Goal: Task Accomplishment & Management: Complete application form

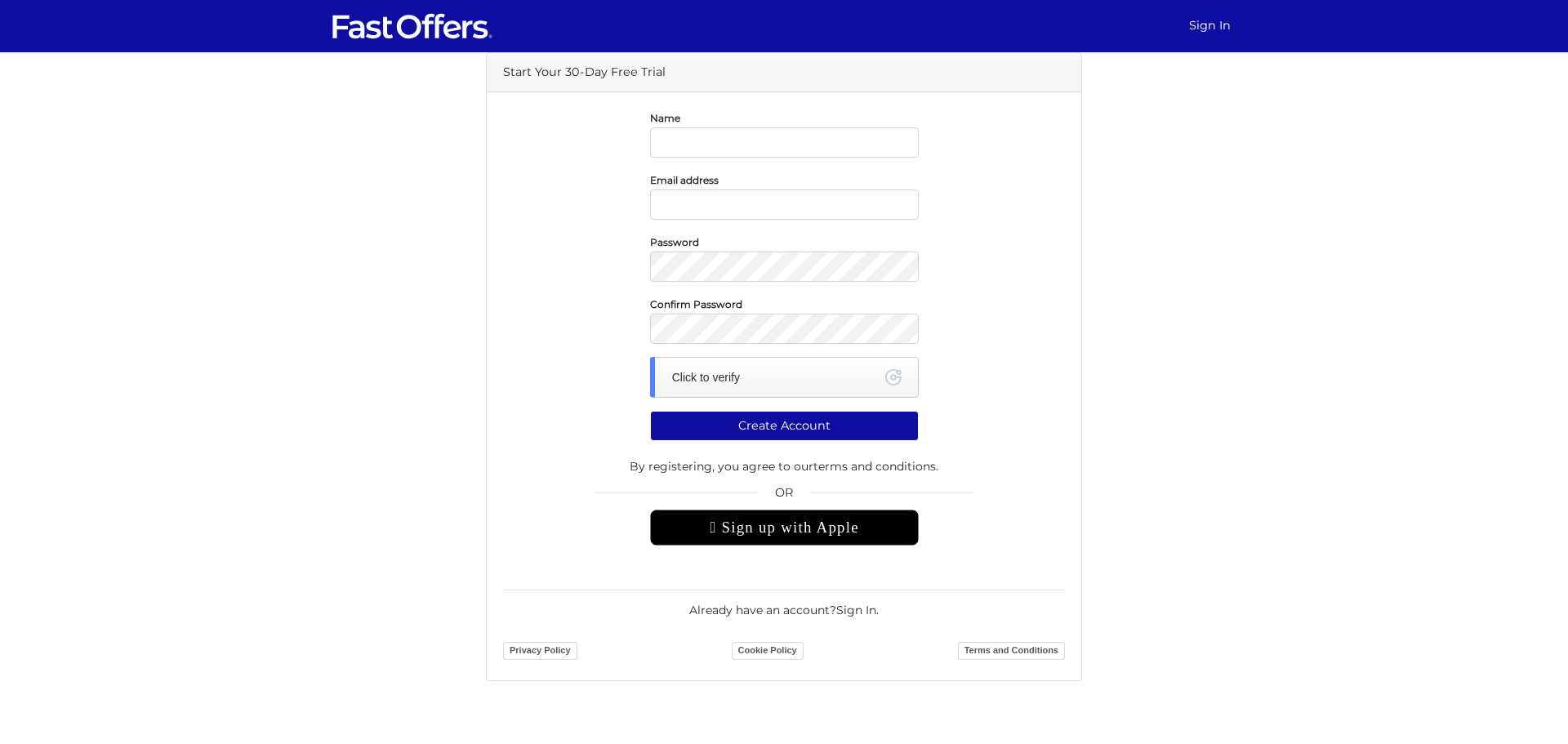
click at [0, 681] on com-1password-button at bounding box center [0, 681] width 0 height 0
type input "[PERSON_NAME]"
type input "kamal.nanwani@gmail.com"
click at [760, 377] on div "Click to verify" at bounding box center [785, 377] width 269 height 40
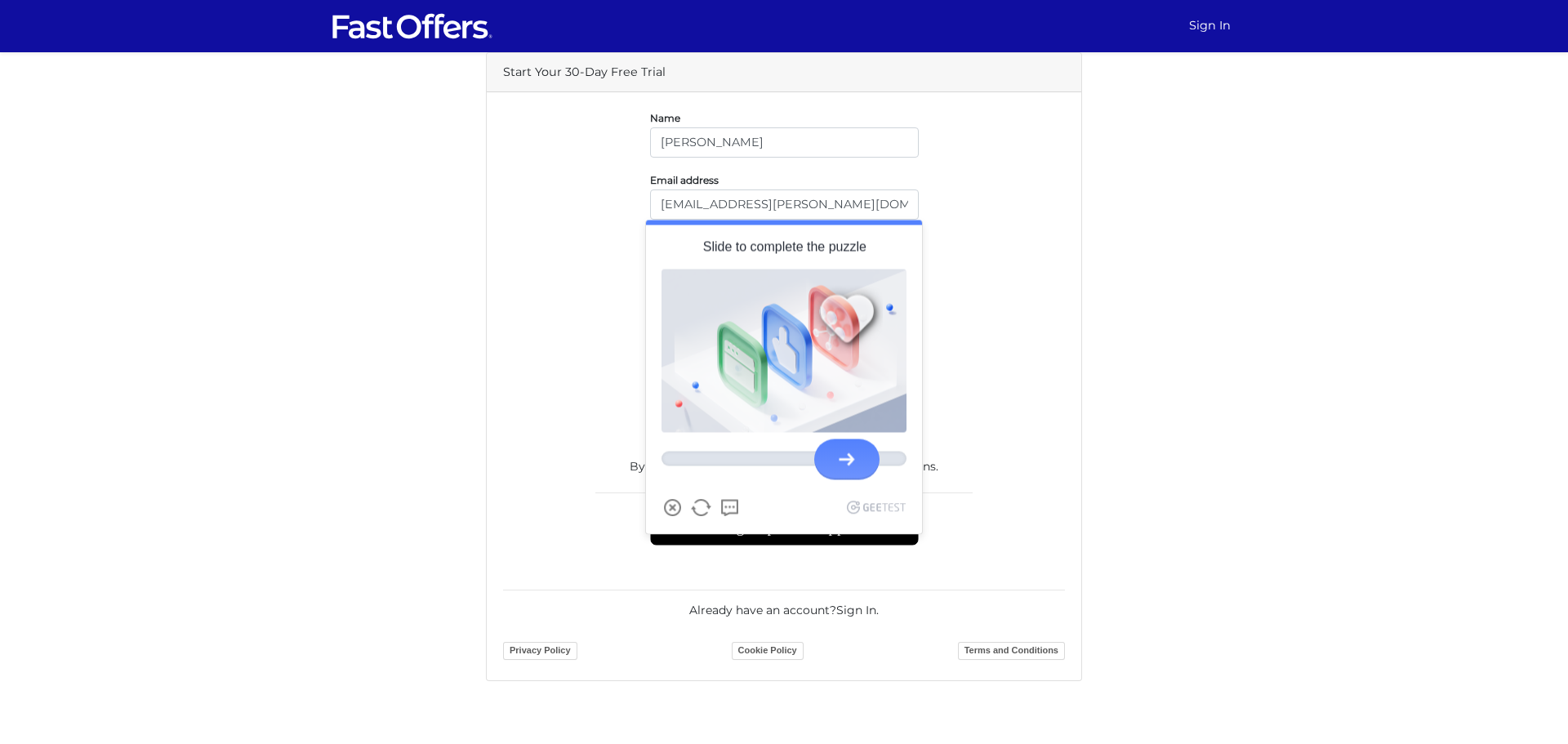
click at [854, 472] on div at bounding box center [847, 459] width 65 height 40
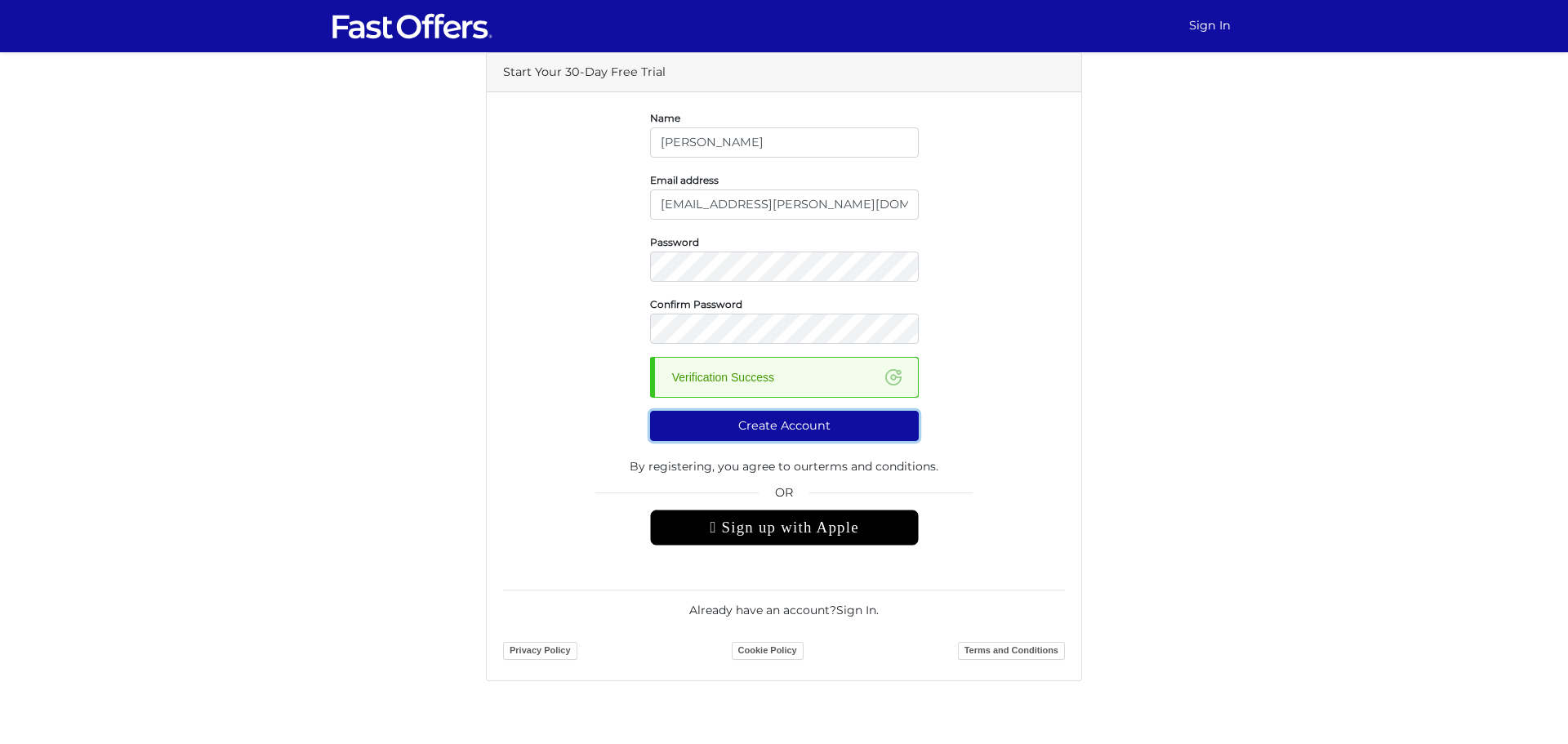
click at [786, 429] on button "Create Account" at bounding box center [785, 426] width 269 height 31
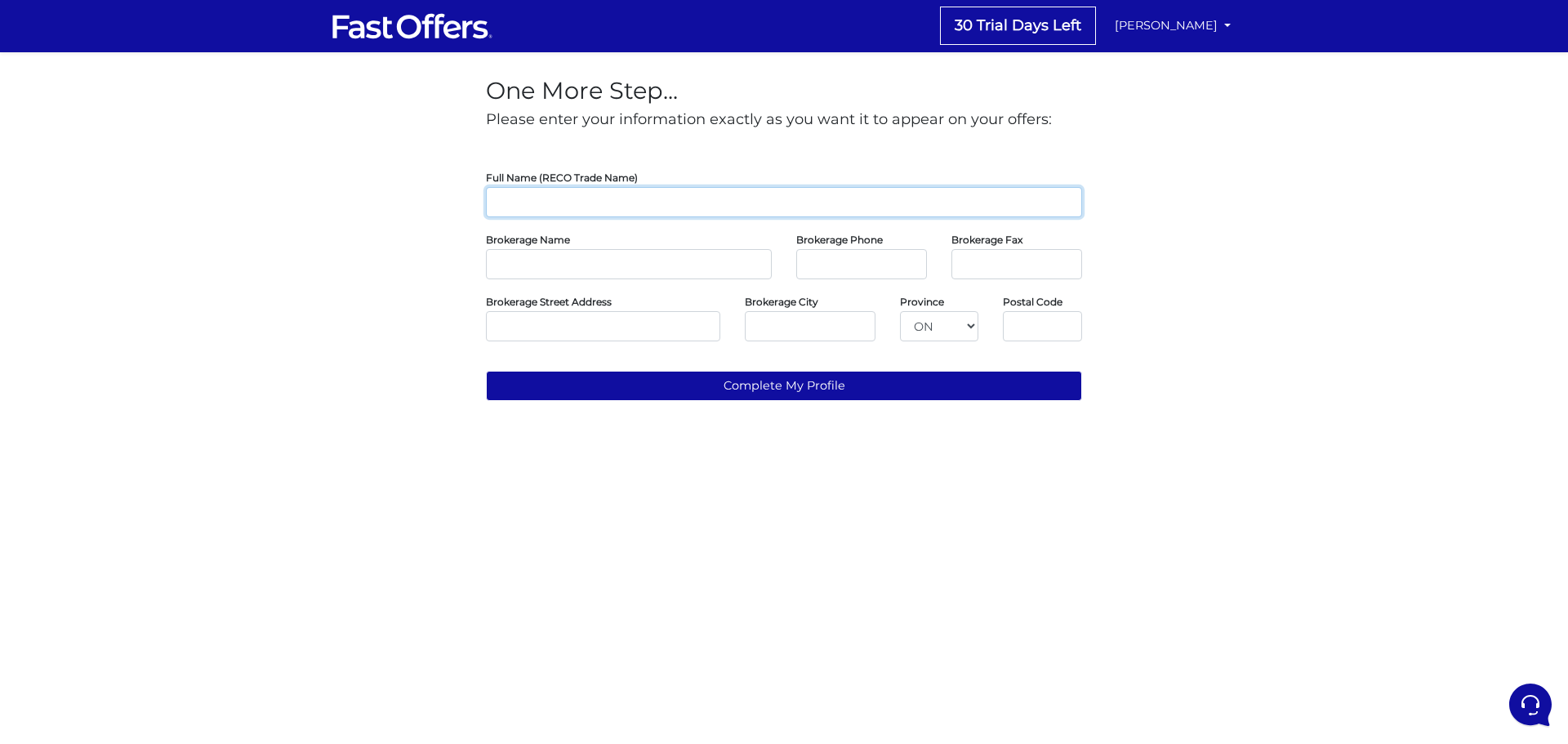
click at [670, 202] on input "text" at bounding box center [784, 202] width 596 height 31
type input "[PERSON_NAME]"
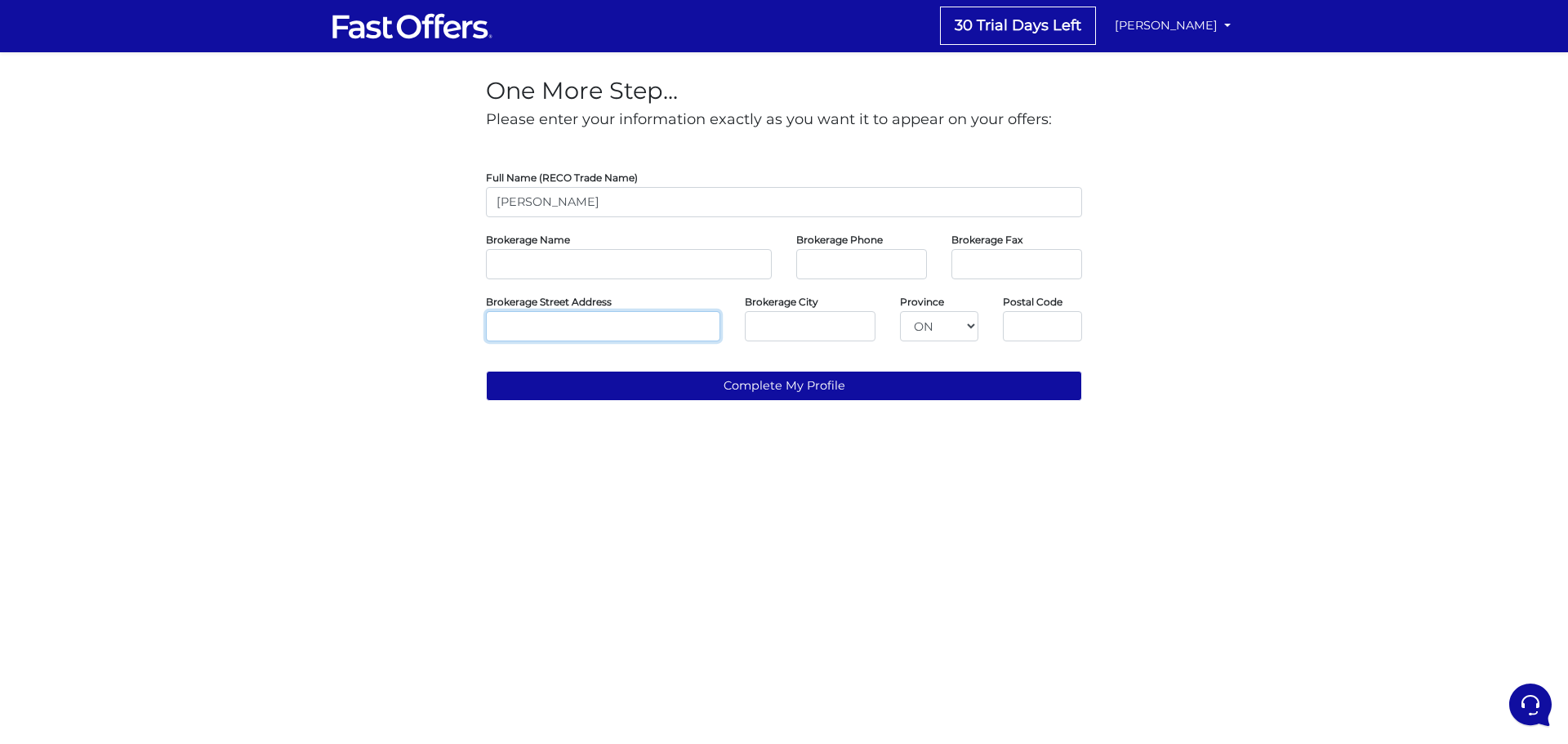
type input "20 Point Reyes Terrace"
type input "Brampton"
type input "L6Y 6E7"
click at [582, 262] on input "text" at bounding box center [629, 264] width 286 height 31
type input "P"
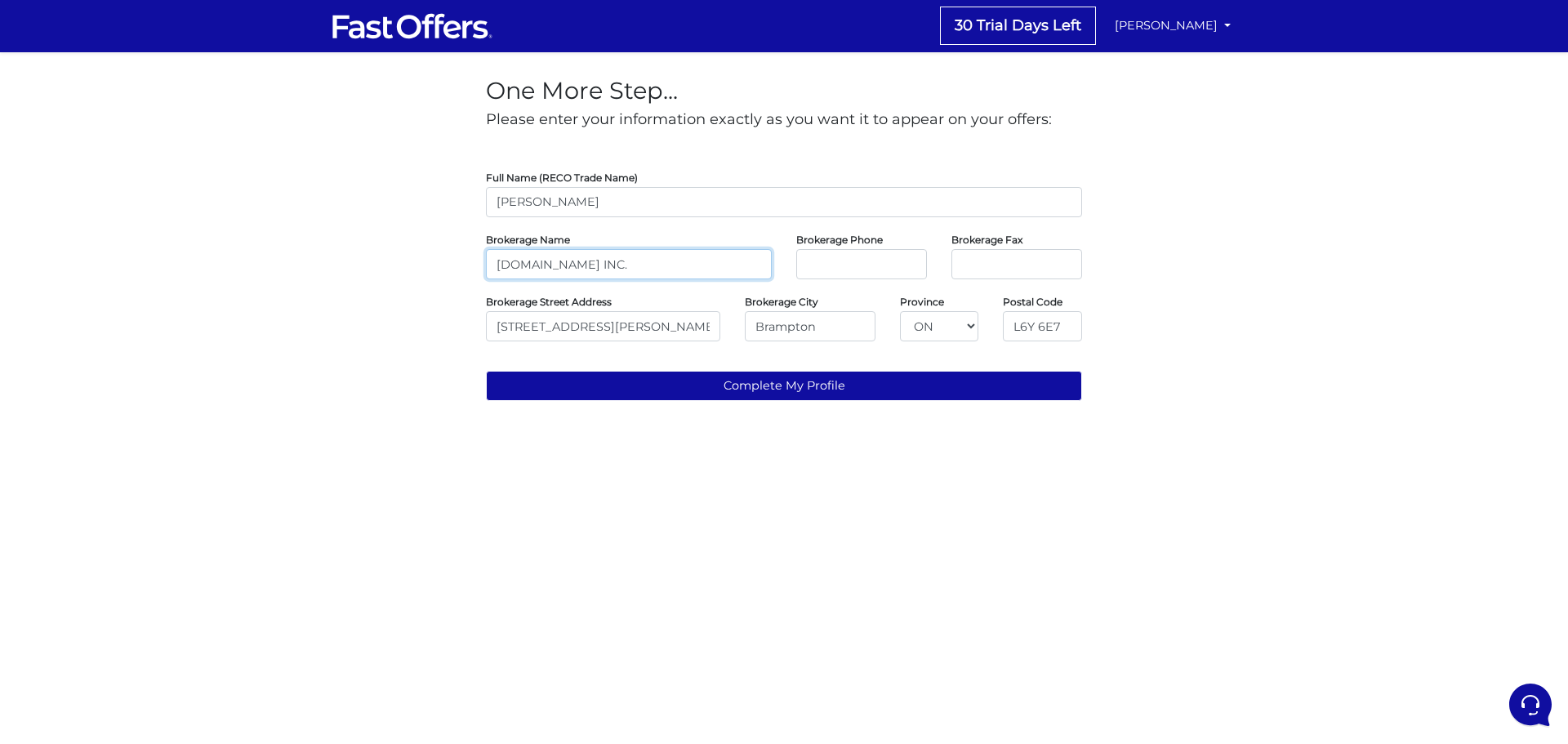
type input "PROPERTY.CA INC."
click at [838, 264] on input "tel" at bounding box center [862, 264] width 130 height 31
click at [982, 262] on input "tel" at bounding box center [1017, 264] width 130 height 31
click at [824, 263] on input "4165831660" at bounding box center [862, 264] width 130 height 31
click at [886, 263] on input "416-5831660" at bounding box center [862, 264] width 130 height 31
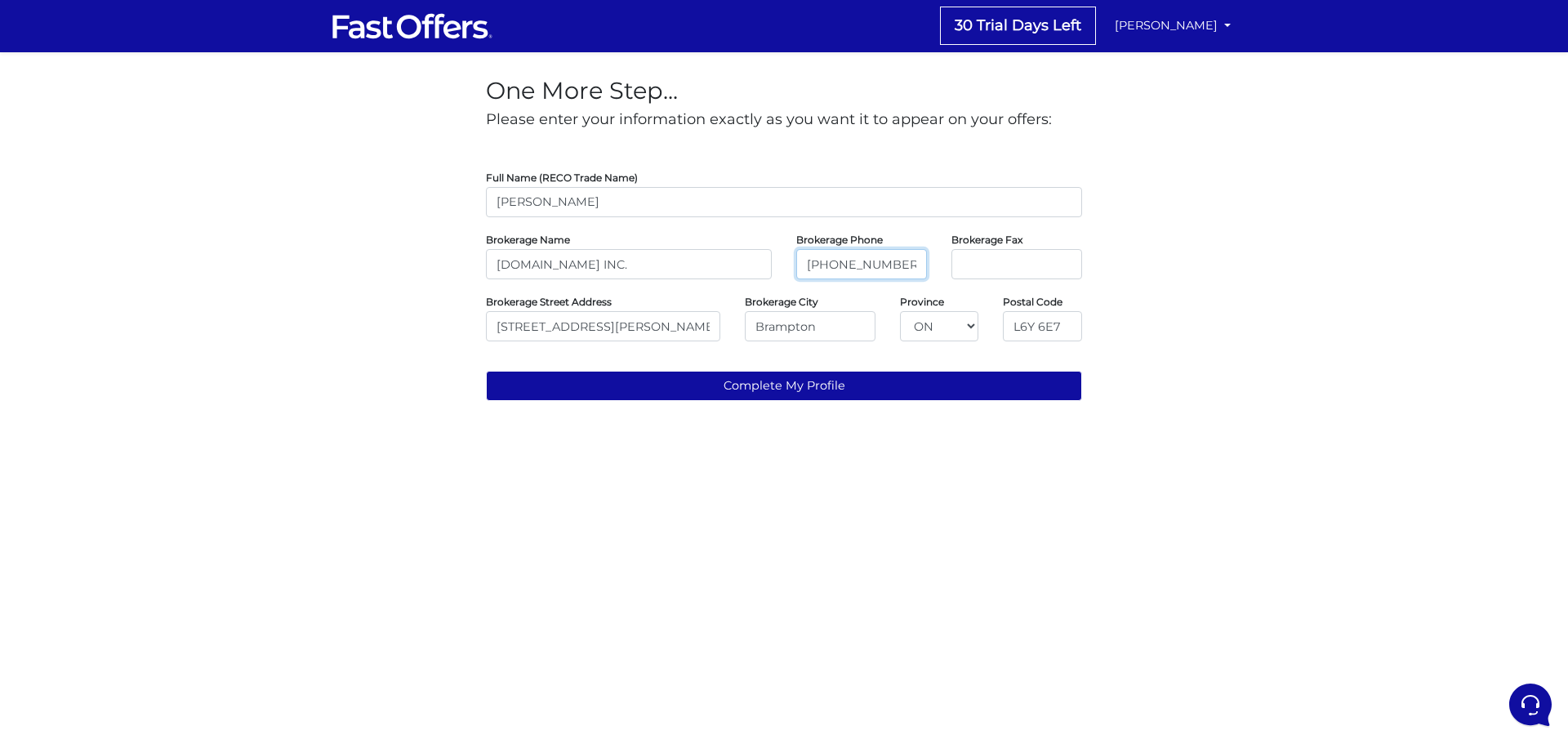
type input "416-583-1660"
click at [984, 259] on input "tel" at bounding box center [1017, 264] width 130 height 31
type input "416-583-1661"
drag, startPoint x: 642, startPoint y: 326, endPoint x: 481, endPoint y: 316, distance: 161.3
click at [481, 316] on div "Brokerage Street Address 20 Point Reyes Terrace" at bounding box center [603, 316] width 259 height 49
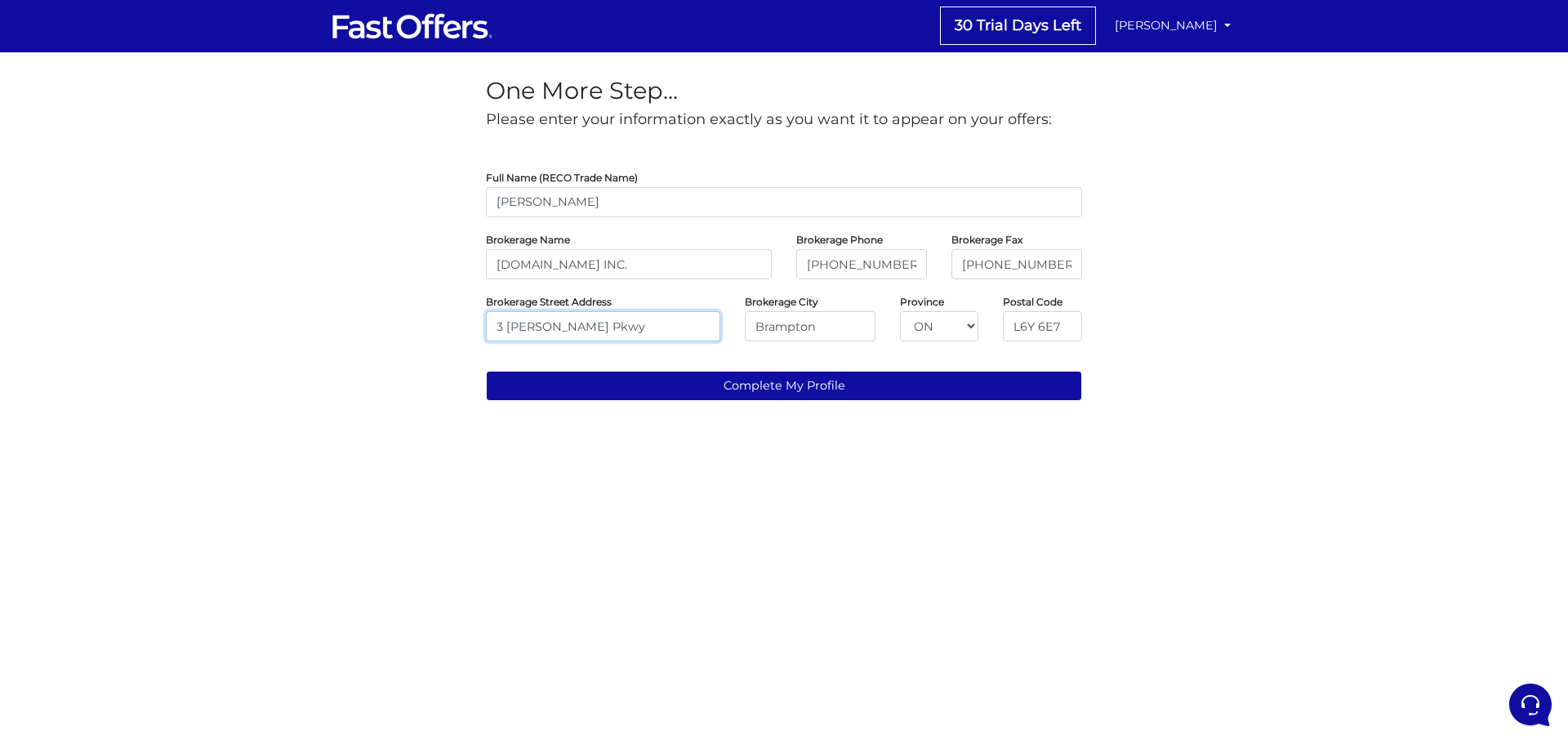
click at [495, 329] on input "3 Robert Speck Pkwy" at bounding box center [603, 326] width 234 height 31
click at [667, 322] on input "100 - 3 Robert Speck Pkwy" at bounding box center [603, 326] width 234 height 31
type input "100 - 3 Robert Speck Pkwy."
drag, startPoint x: 835, startPoint y: 327, endPoint x: 721, endPoint y: 324, distance: 114.0
click at [721, 324] on div "Brokerage Street Address 100 - 3 Robert Speck Pkwy. Brokerage City Brampton Pro…" at bounding box center [784, 316] width 621 height 49
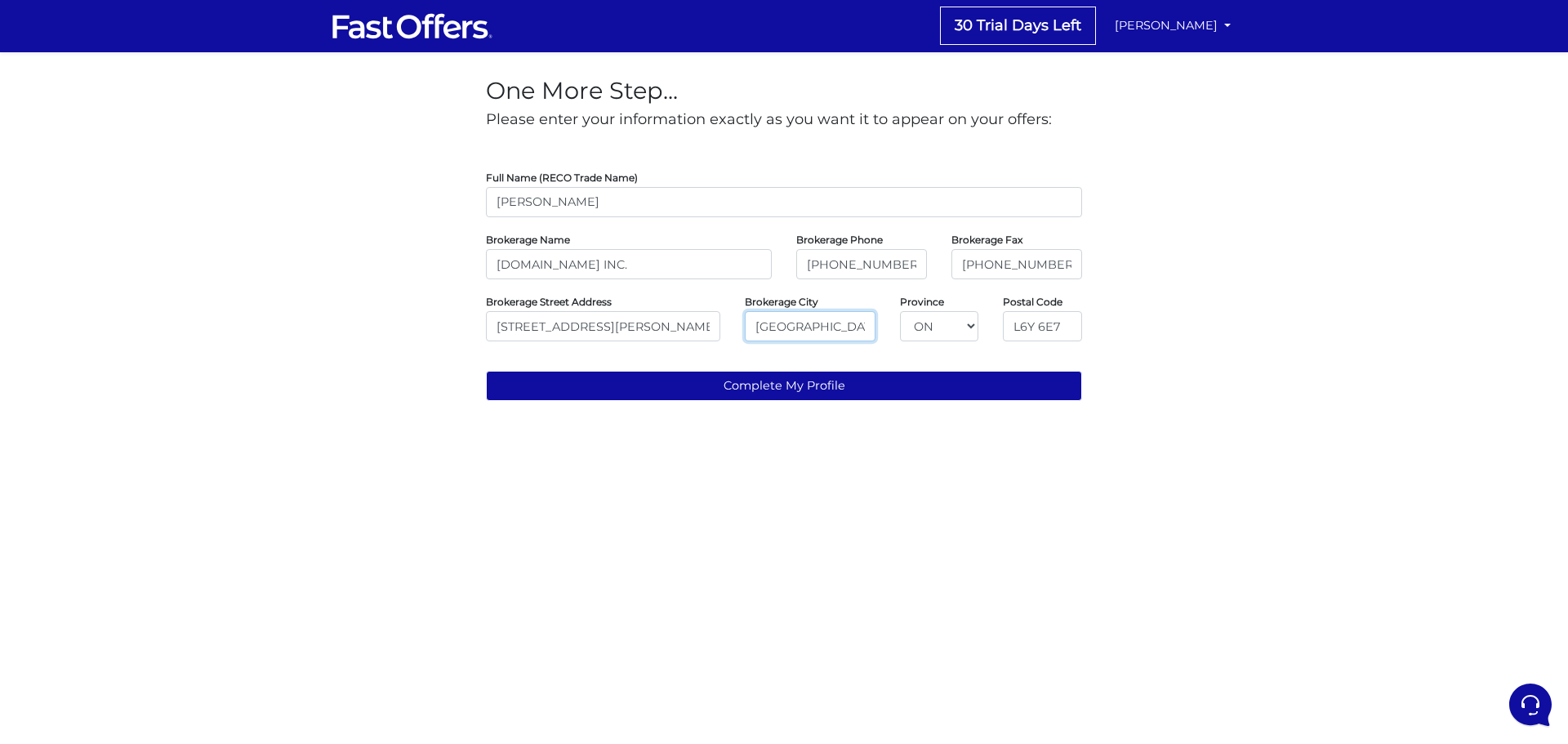
type input "Mississauga"
click at [1067, 326] on body "30 Trial Days Left Kamal Nanwani Logout ON" at bounding box center [784, 207] width 1568 height 415
click at [0, 415] on com-1password-button at bounding box center [0, 415] width 0 height 0
drag, startPoint x: 1013, startPoint y: 325, endPoint x: 1054, endPoint y: 328, distance: 41.1
click at [1054, 328] on body "30 Trial Days Left Kamal Nanwani Logout ON" at bounding box center [784, 207] width 1568 height 415
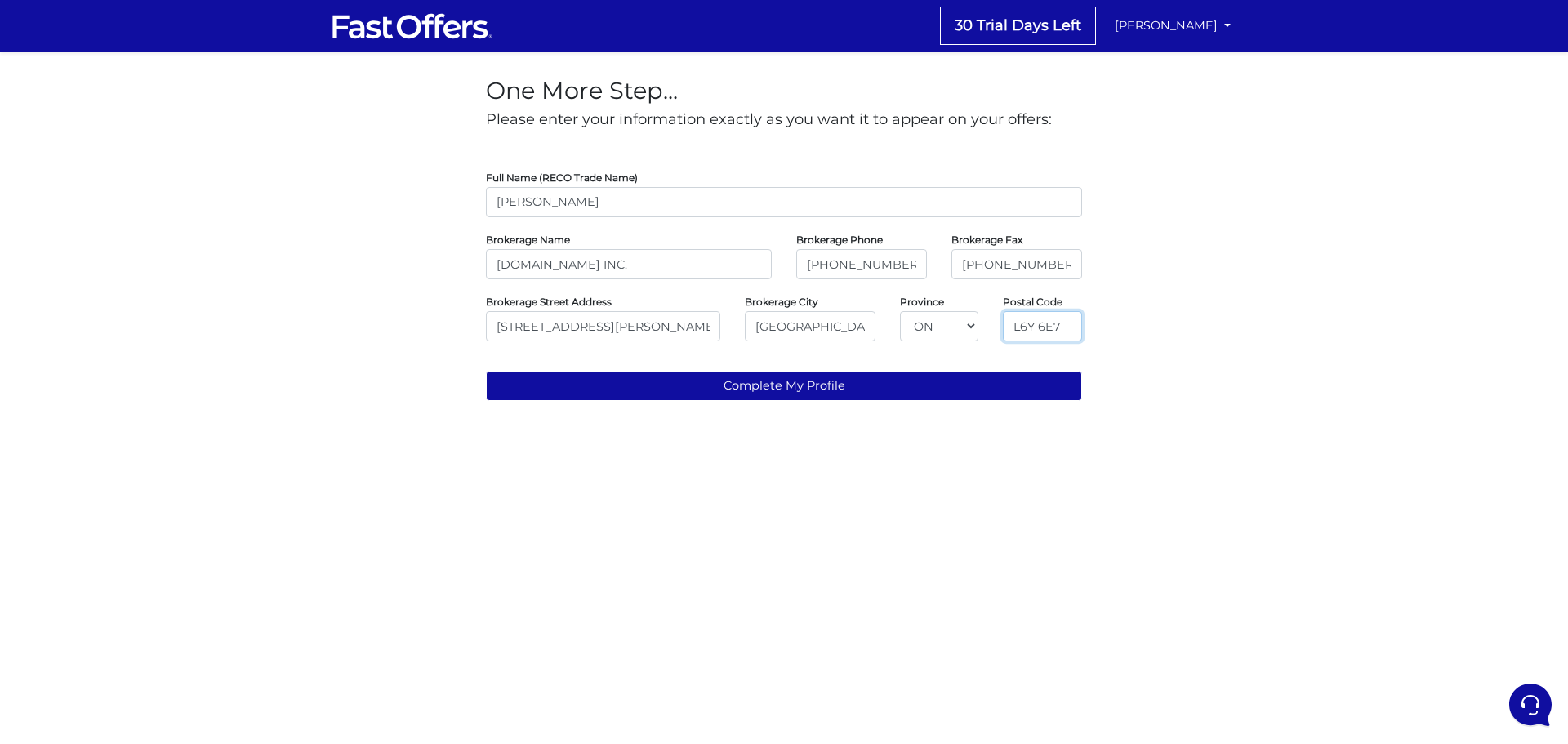
type input "7"
type input "L4Z 2G5"
click at [1208, 415] on html "30 Trial Days Left Kamal Nanwani Logout ON" at bounding box center [784, 207] width 1568 height 415
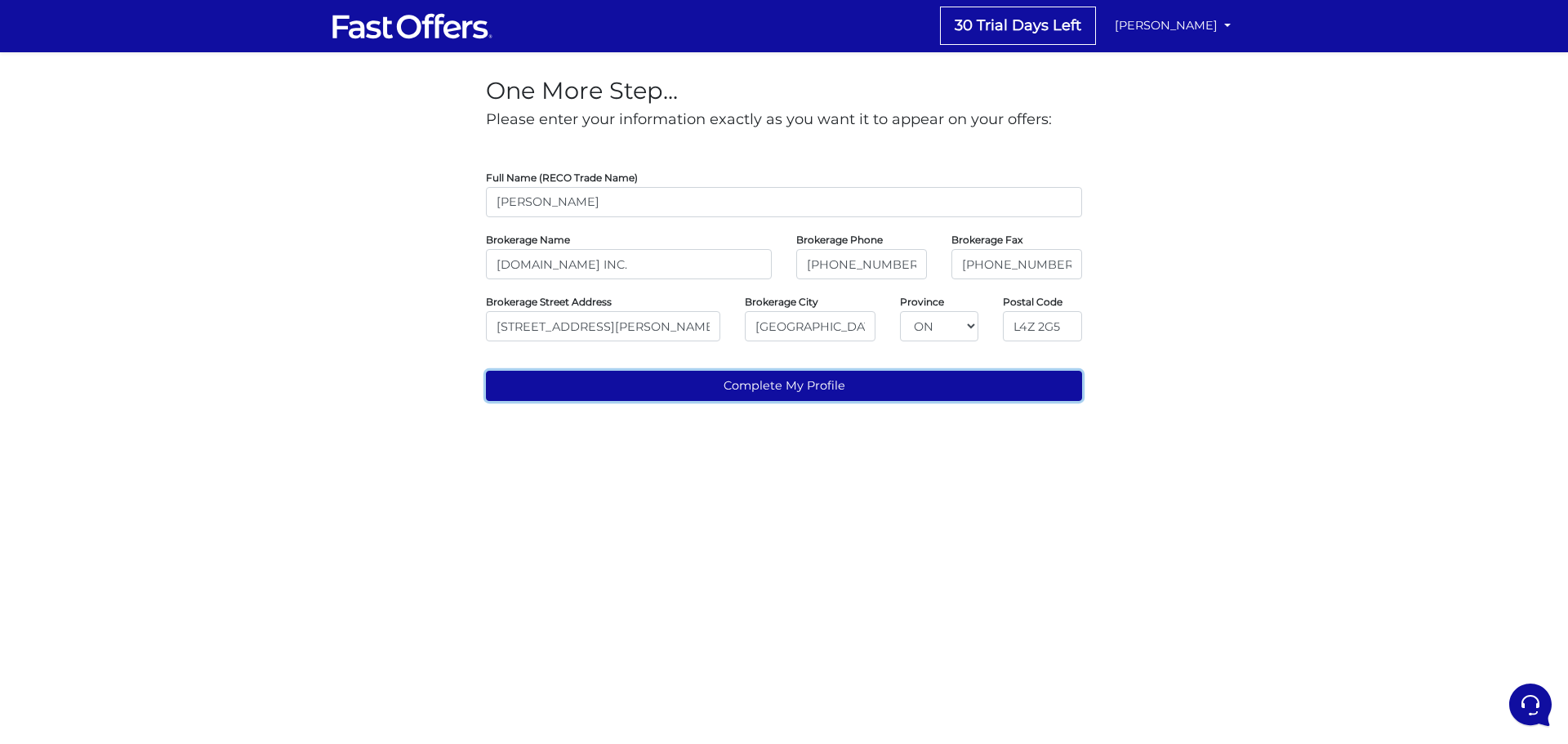
click at [762, 383] on button "Complete My Profile" at bounding box center [784, 386] width 596 height 31
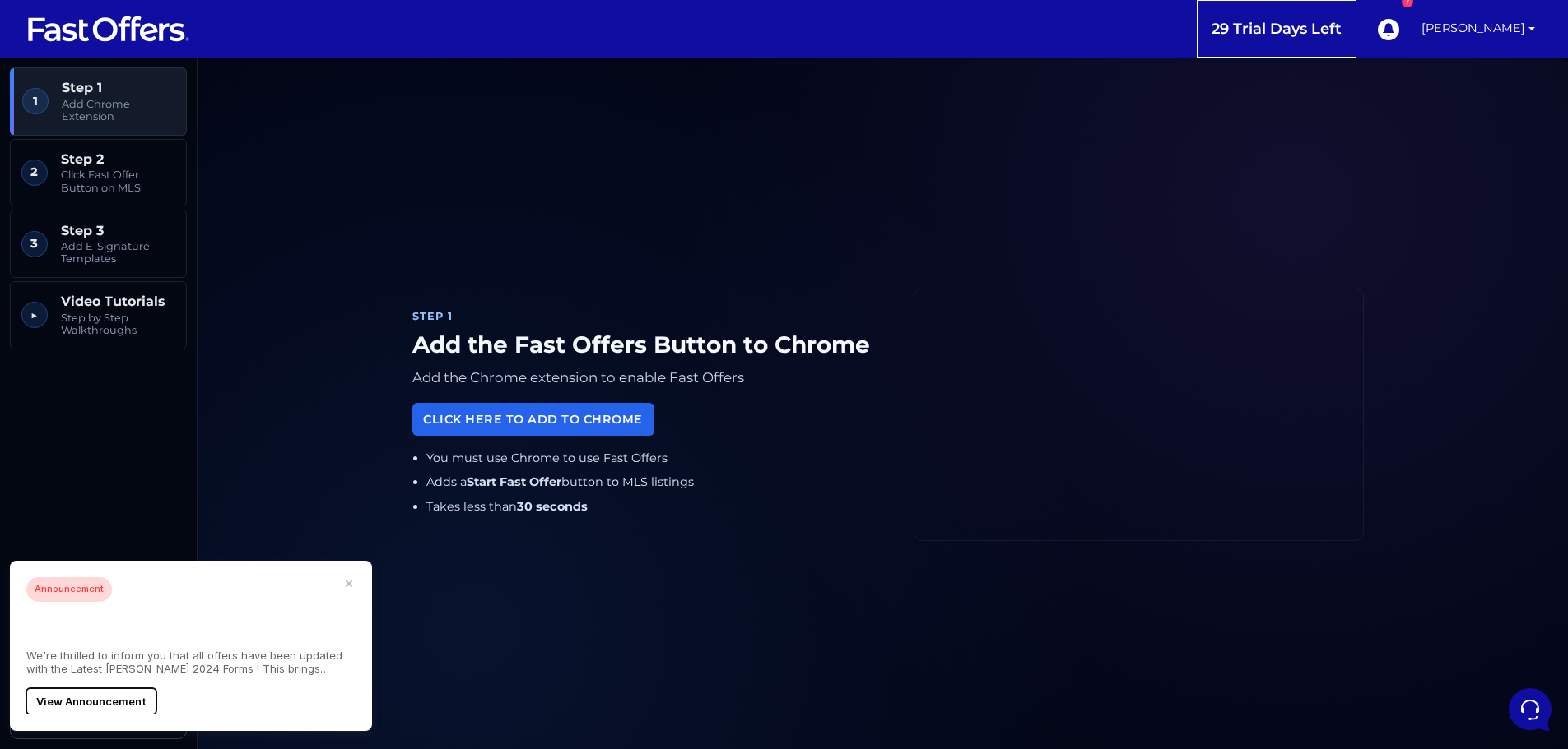
click at [116, 704] on button "View Announcement" at bounding box center [92, 702] width 130 height 27
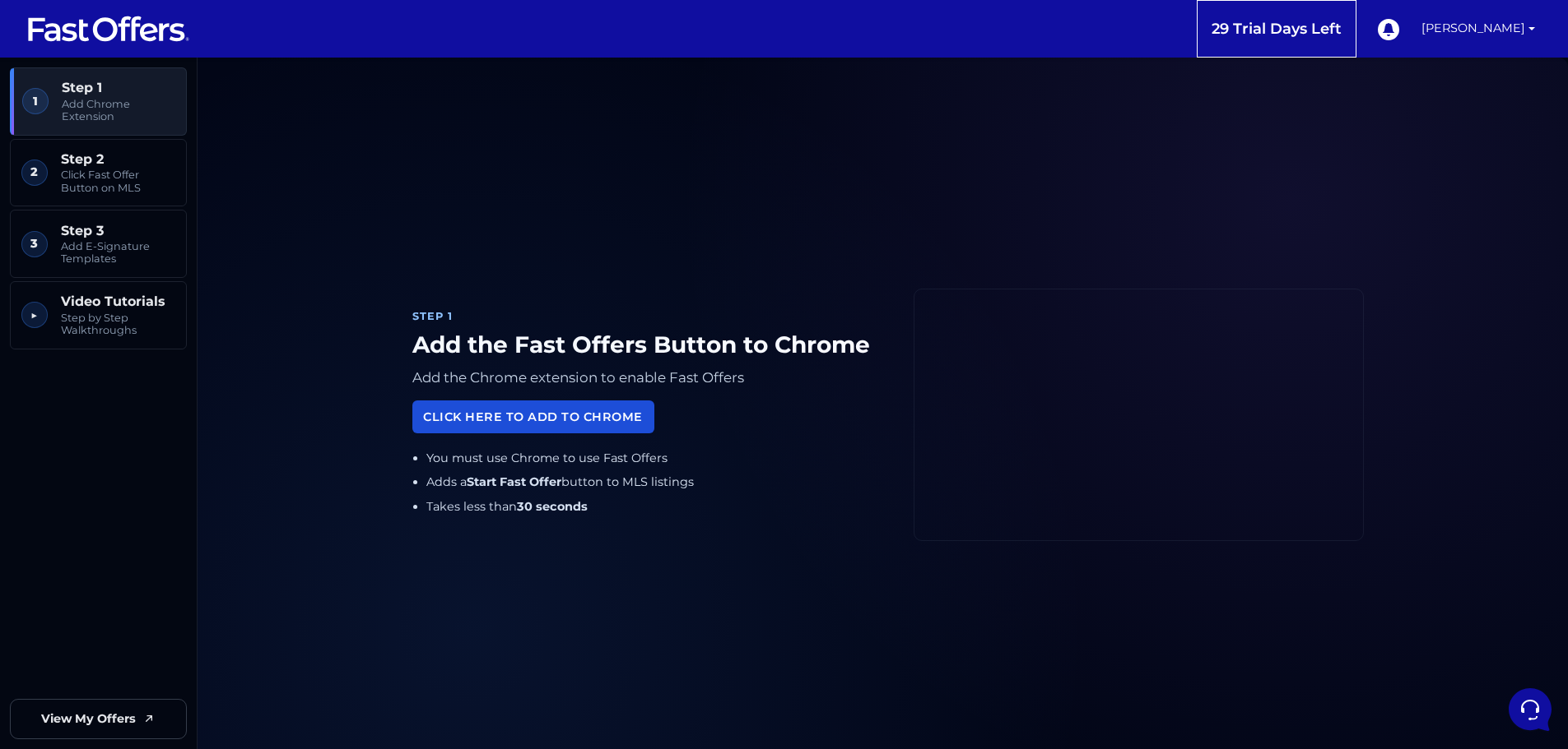
click at [564, 417] on link "Click Here to Add to Chrome" at bounding box center [533, 416] width 242 height 32
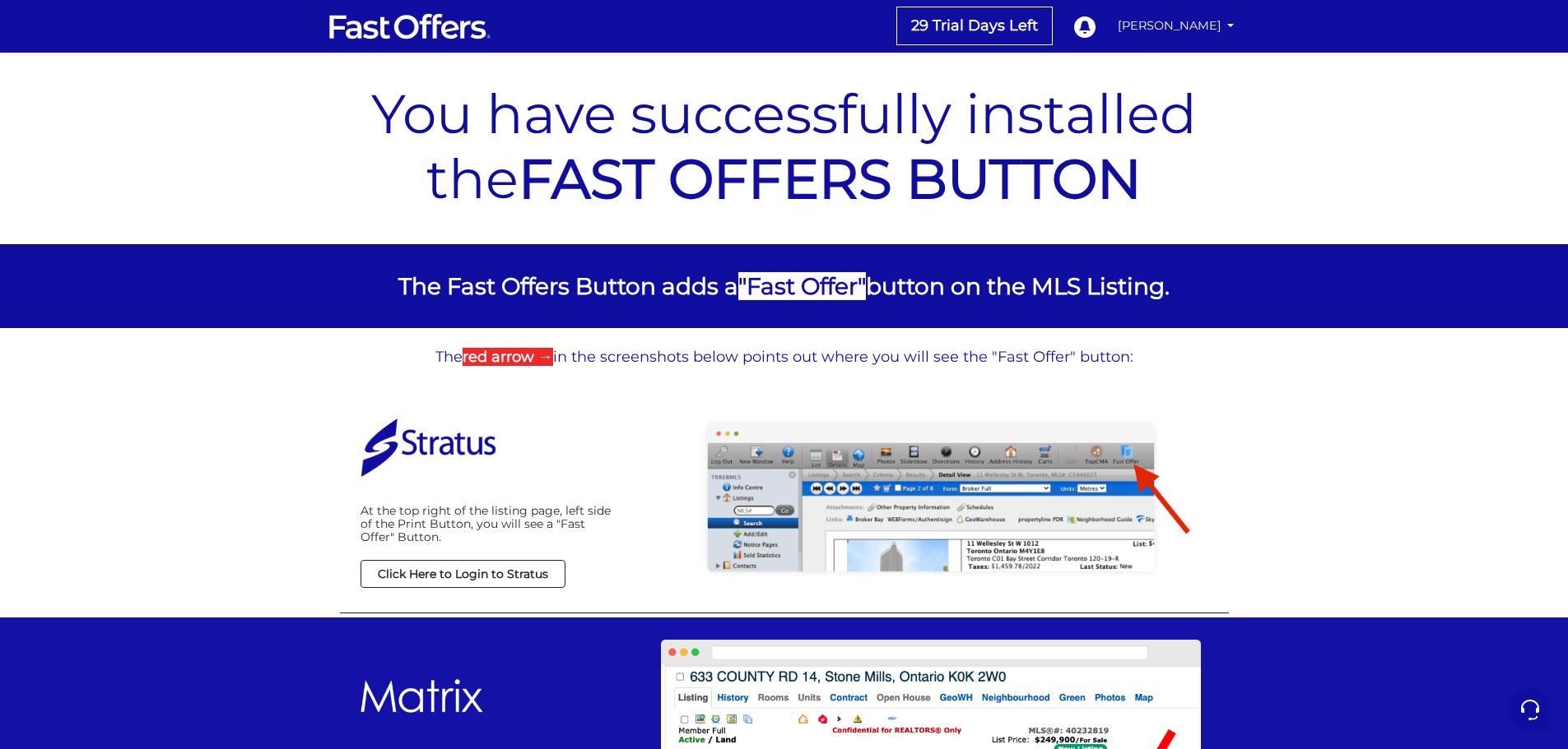
click at [467, 574] on strong "Click Here to Login to Stratus" at bounding box center [462, 574] width 171 height 15
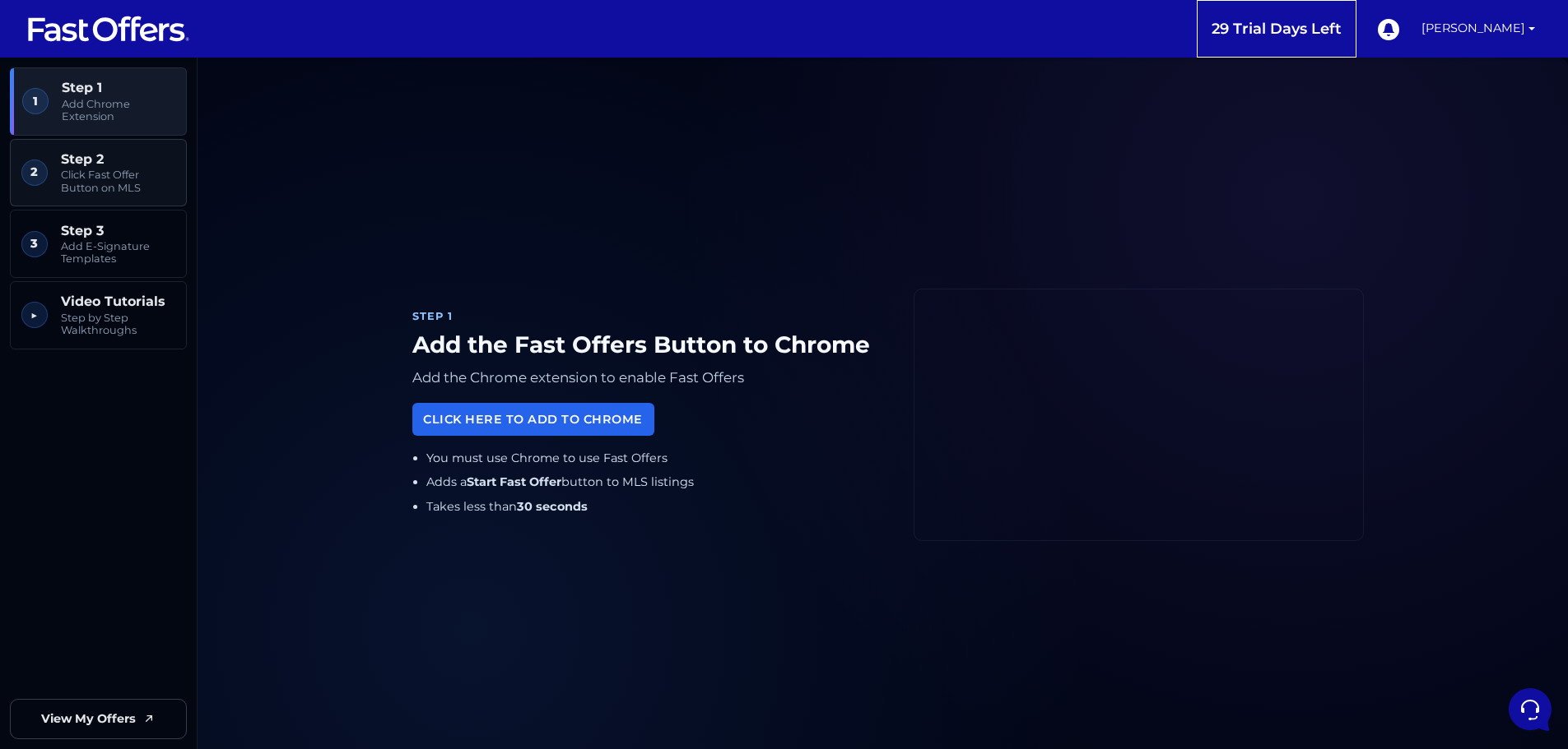
click at [115, 171] on span "Click Fast Offer Button on MLS" at bounding box center [118, 181] width 115 height 26
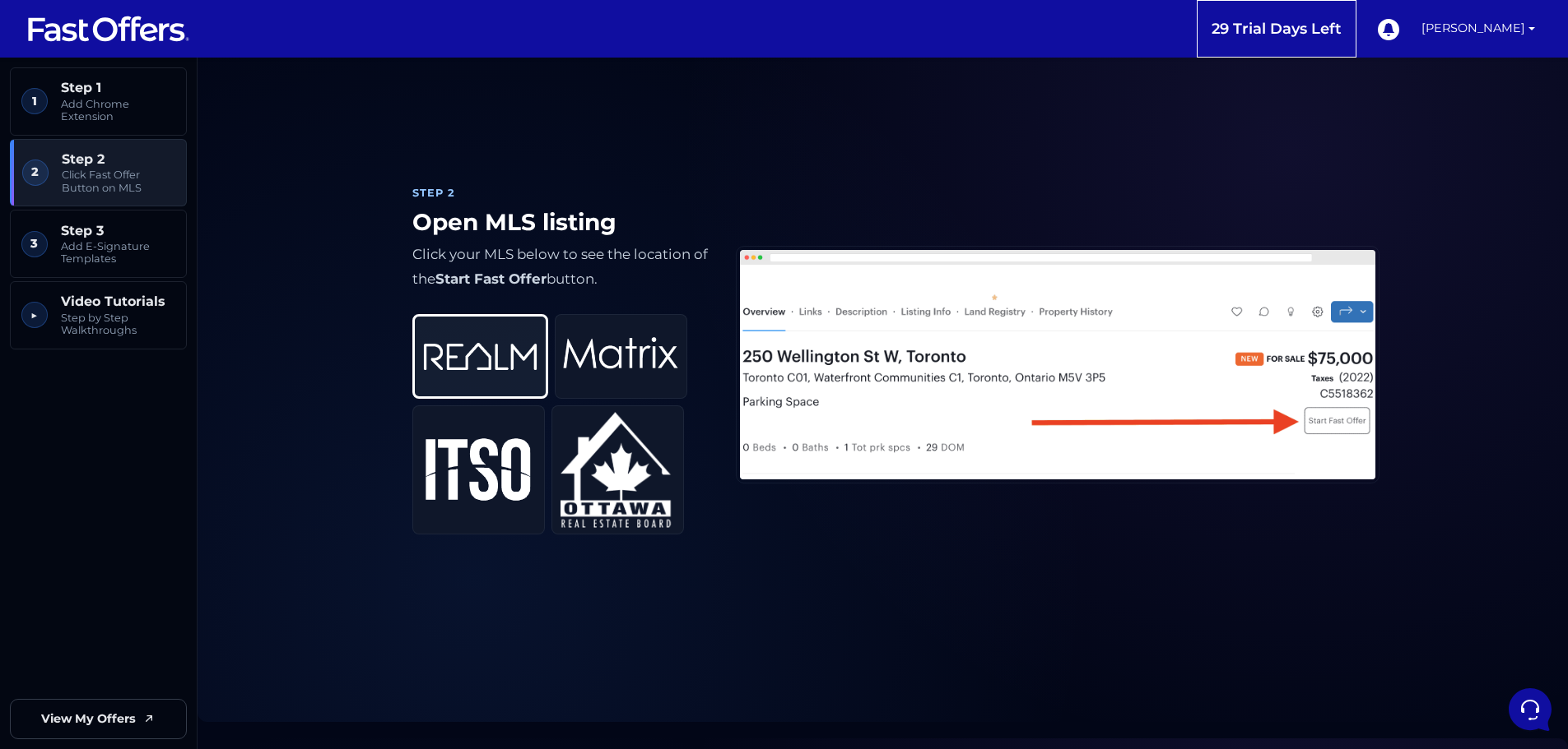
scroll to position [789, 0]
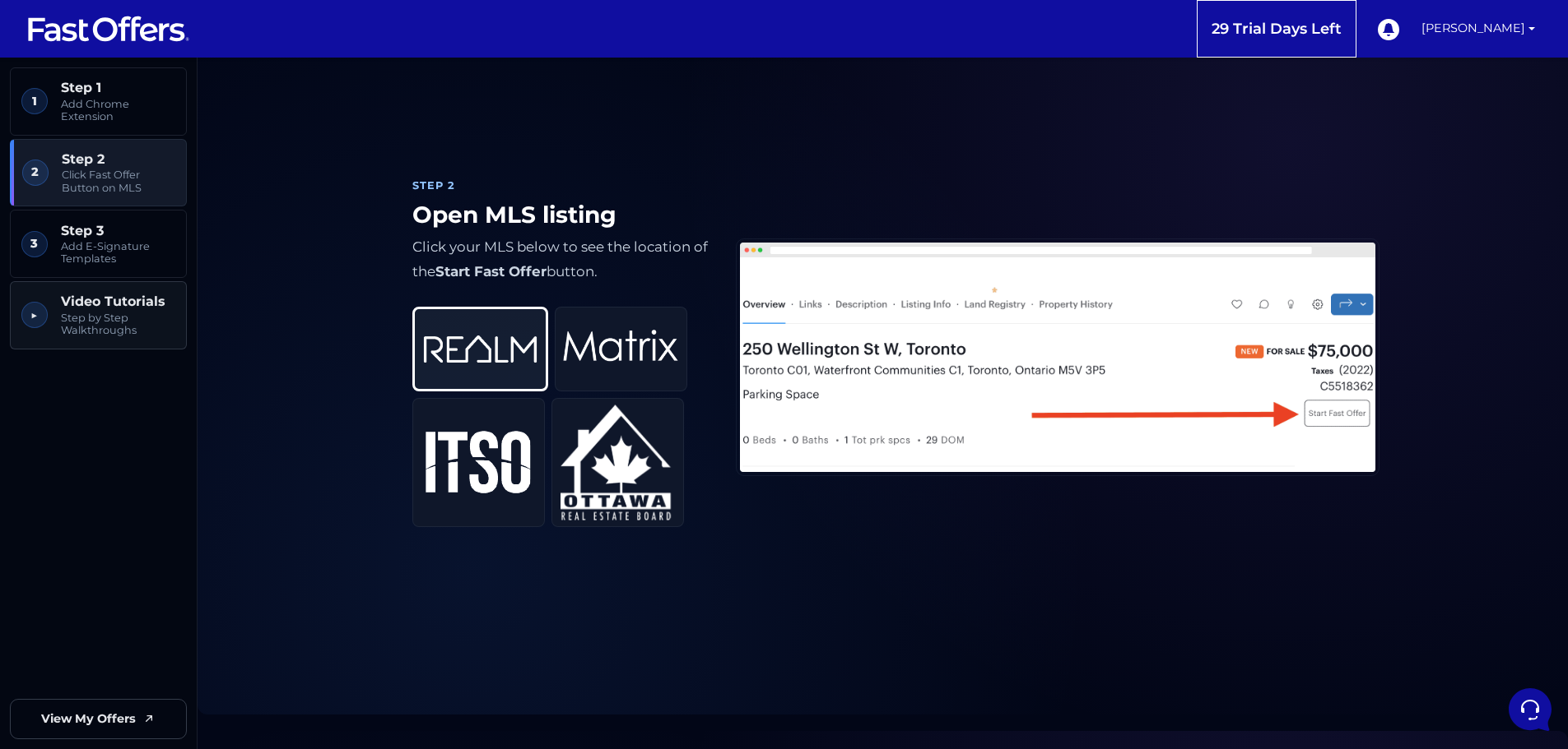
click at [103, 304] on span "Video Tutorials" at bounding box center [118, 301] width 115 height 16
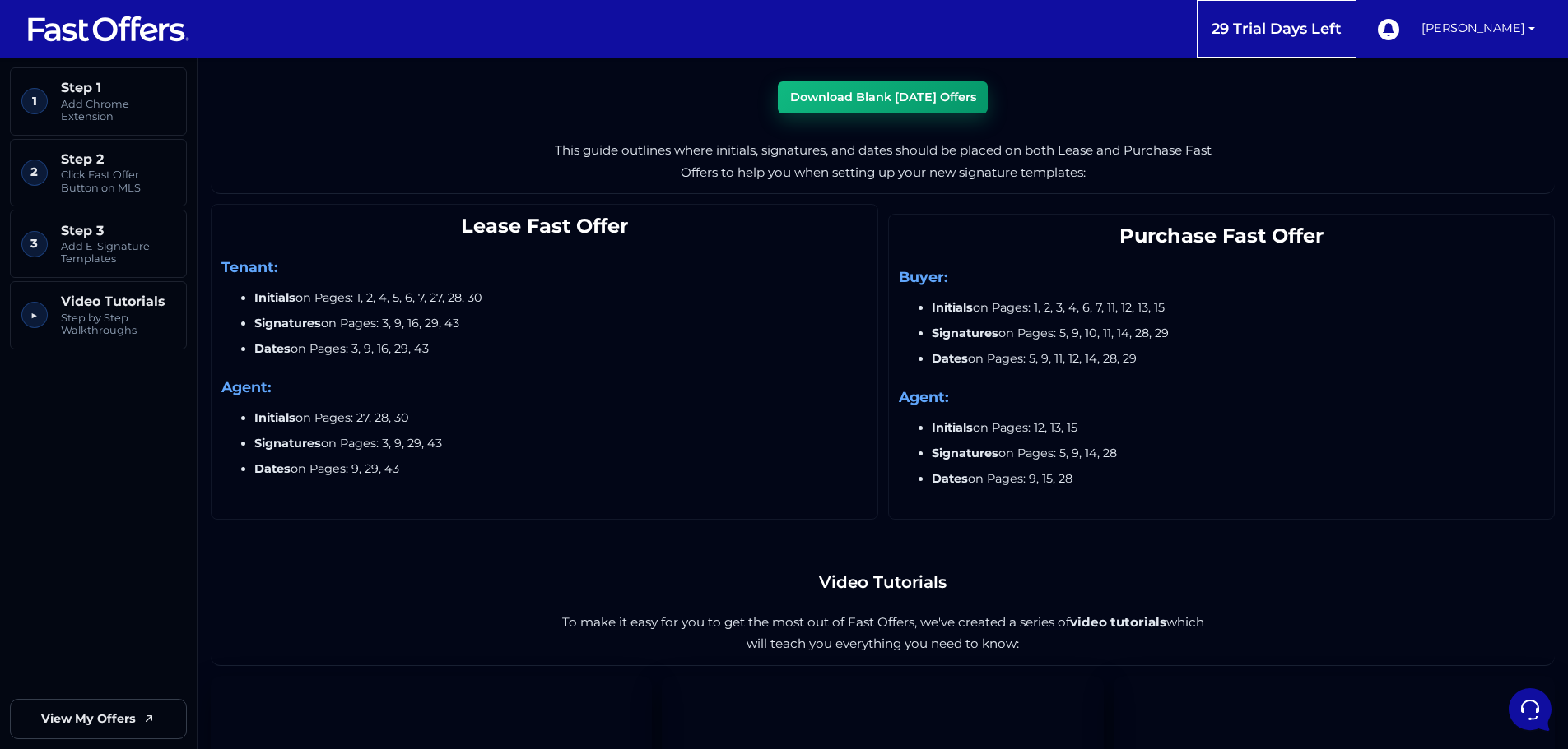
scroll to position [2122, 0]
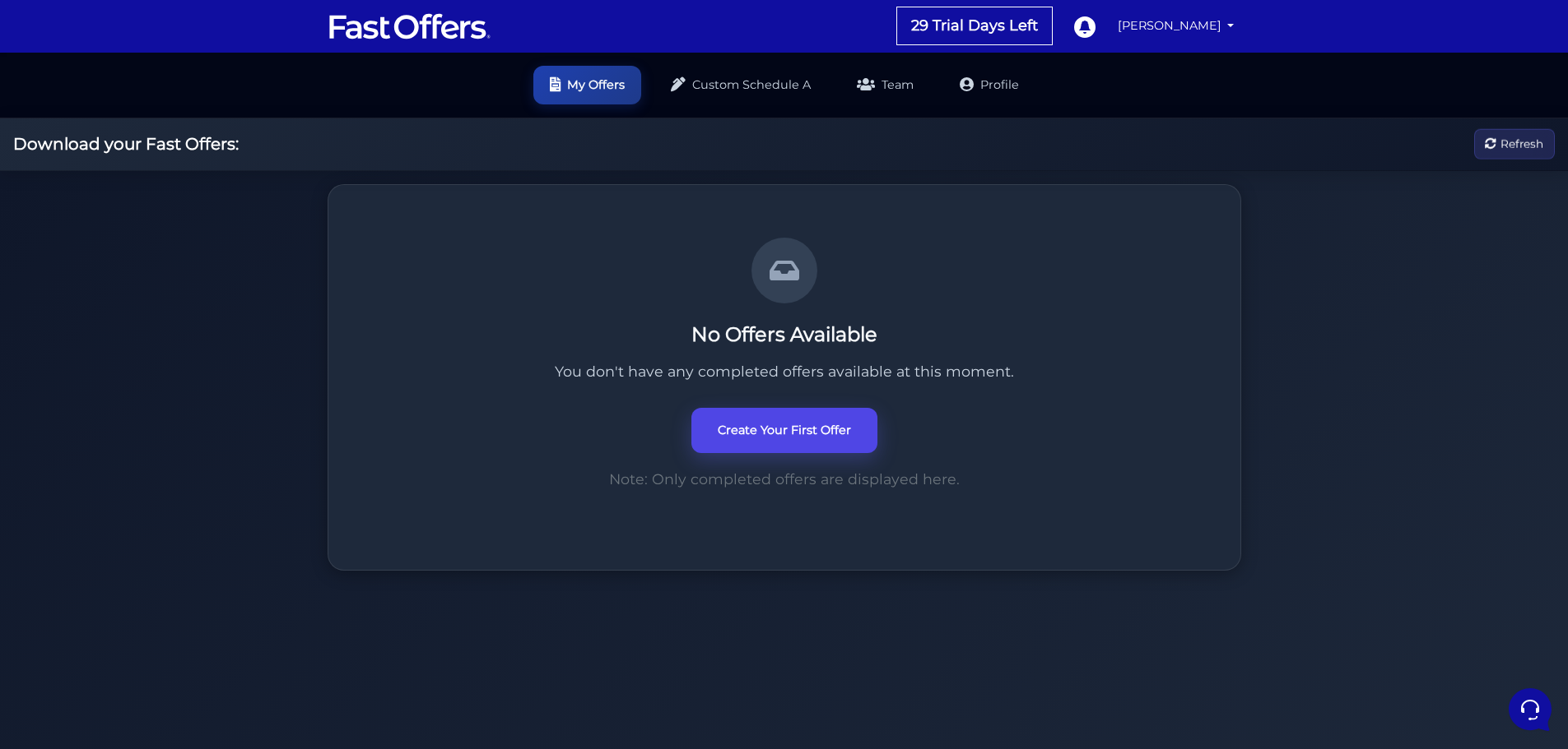
click at [778, 431] on link "Create Your First Offer" at bounding box center [784, 431] width 186 height 45
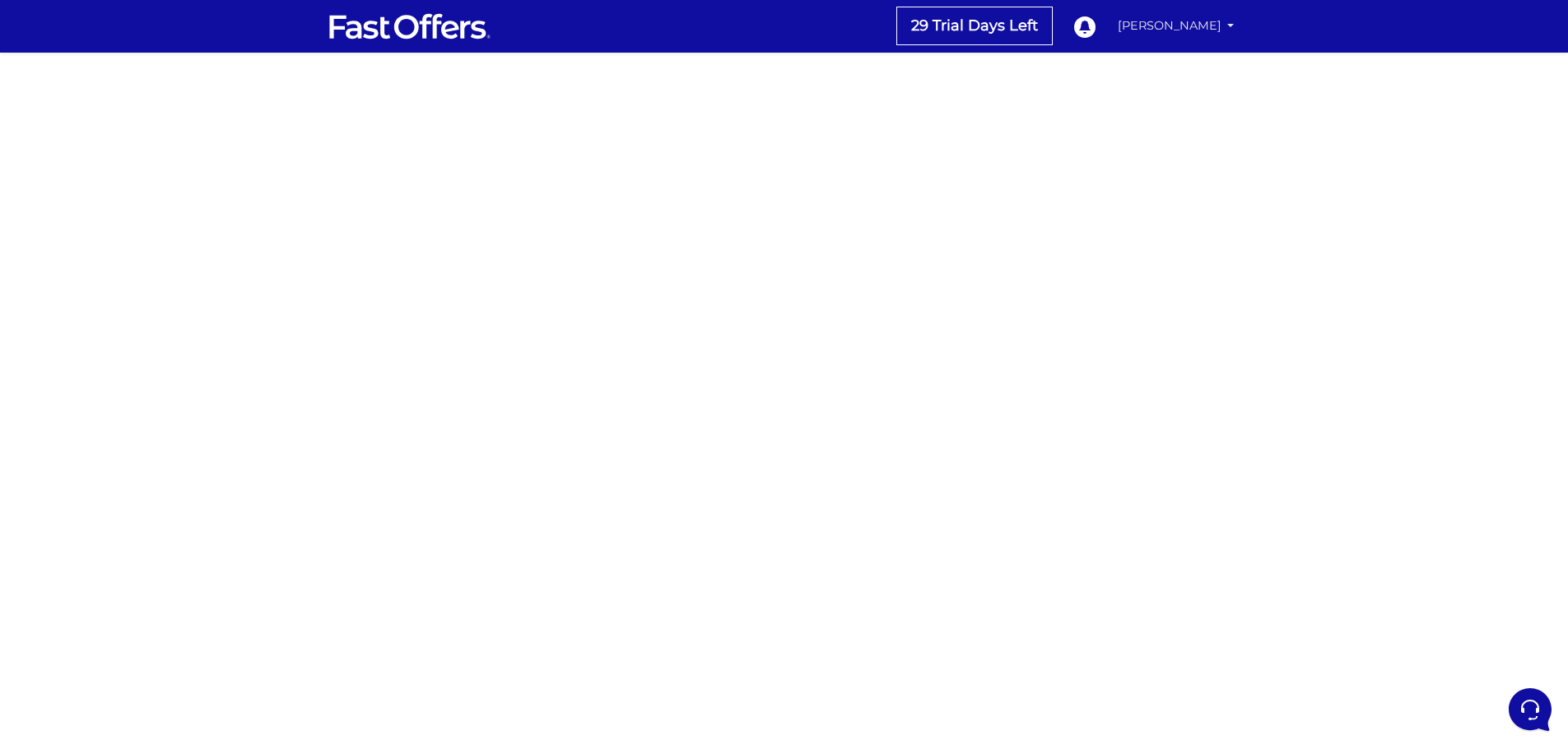
click at [1230, 26] on link "[PERSON_NAME]" at bounding box center [1176, 26] width 130 height 32
click at [1167, 63] on link "My Offers" at bounding box center [1175, 63] width 130 height 26
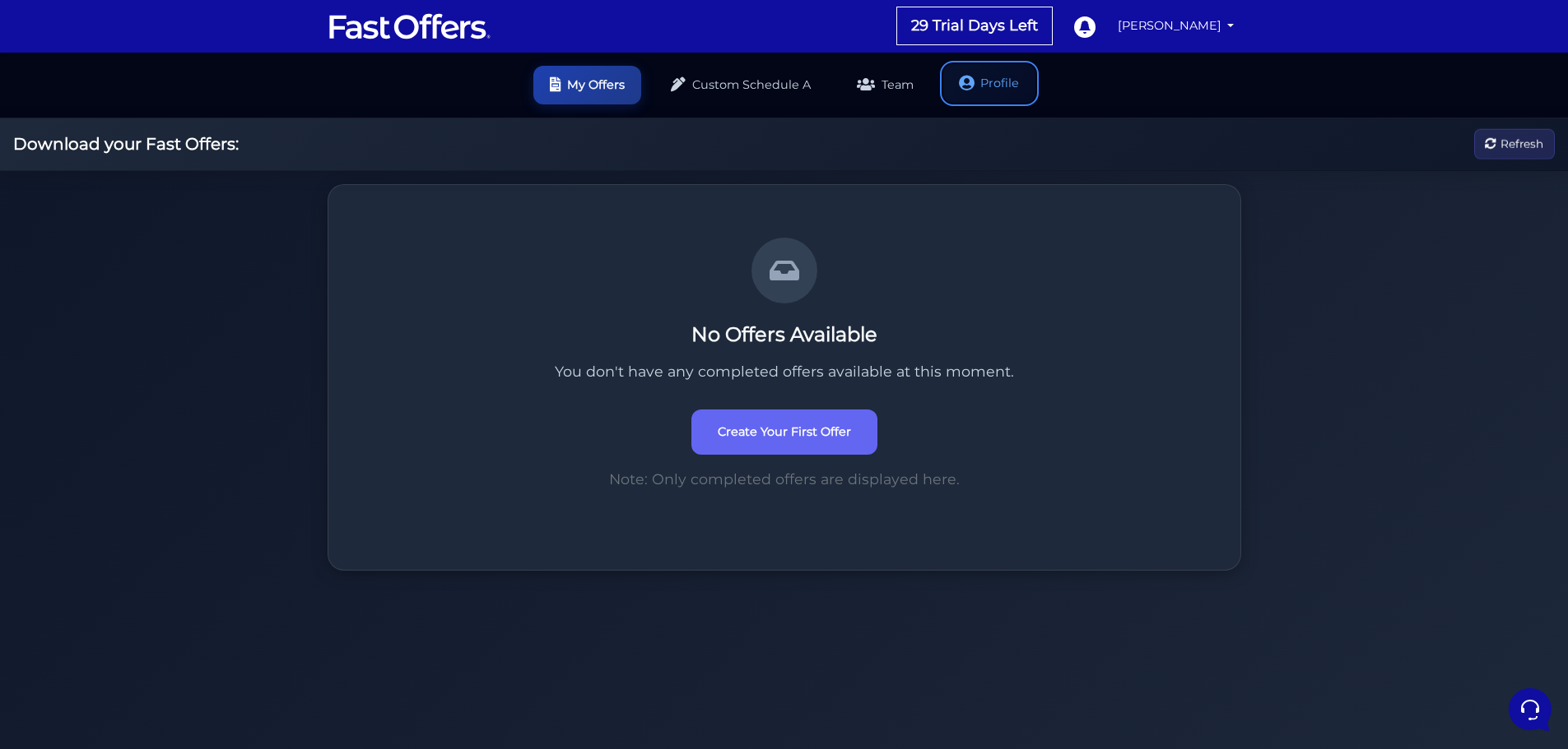
click at [985, 87] on link "Profile" at bounding box center [989, 83] width 92 height 39
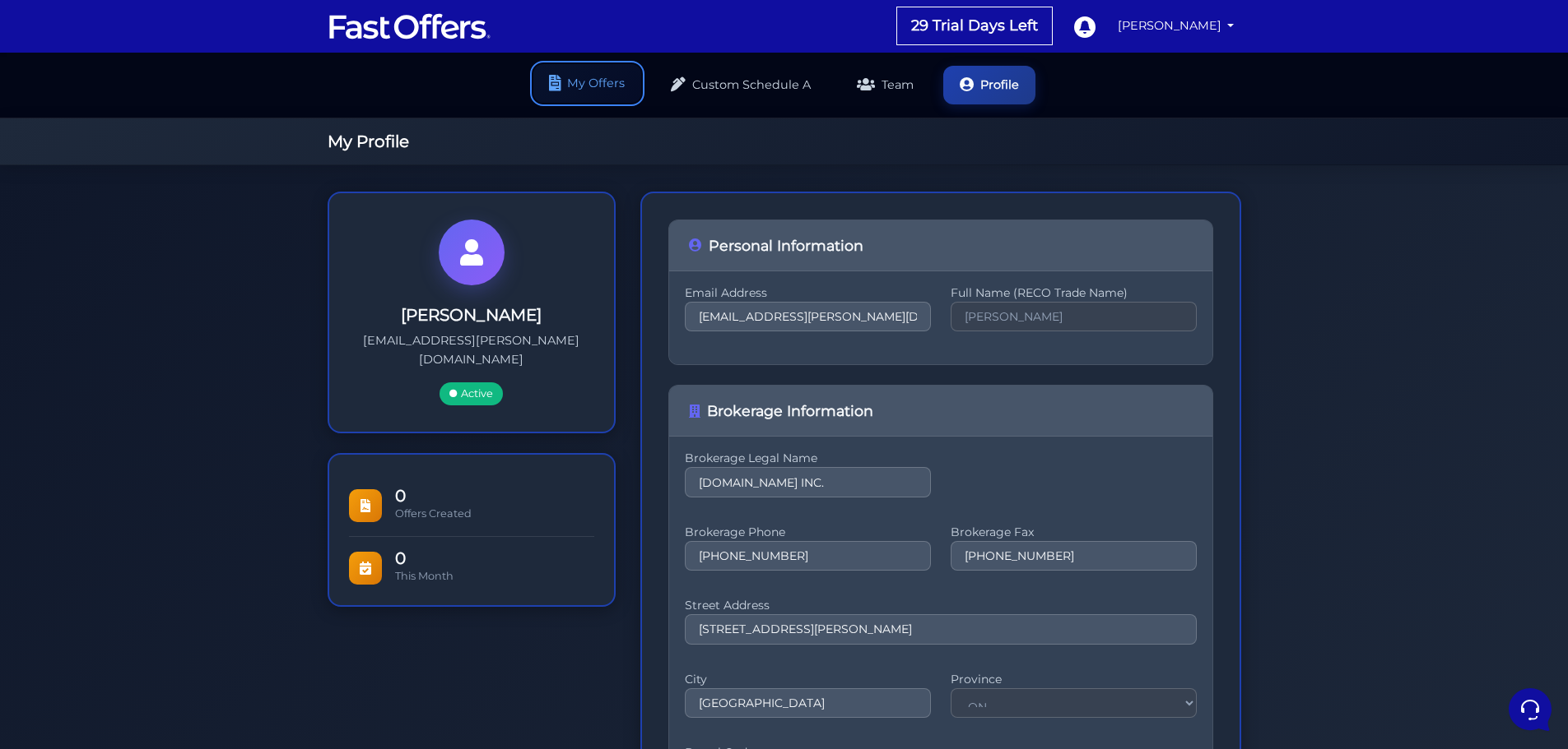
click at [611, 82] on link "My Offers" at bounding box center [587, 83] width 108 height 39
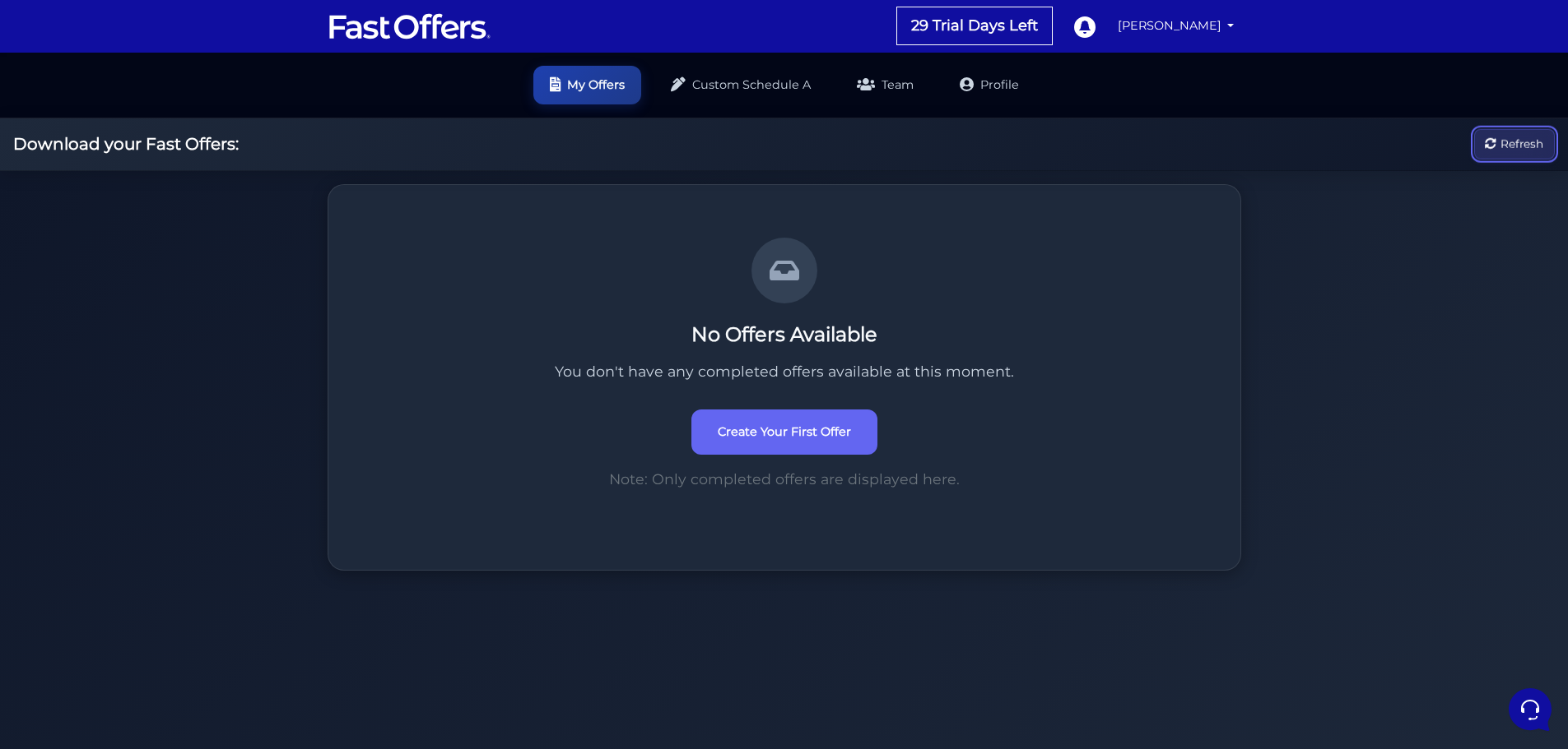
click at [1513, 141] on span "Refresh" at bounding box center [1521, 144] width 42 height 18
click at [889, 88] on link "Team" at bounding box center [885, 83] width 90 height 39
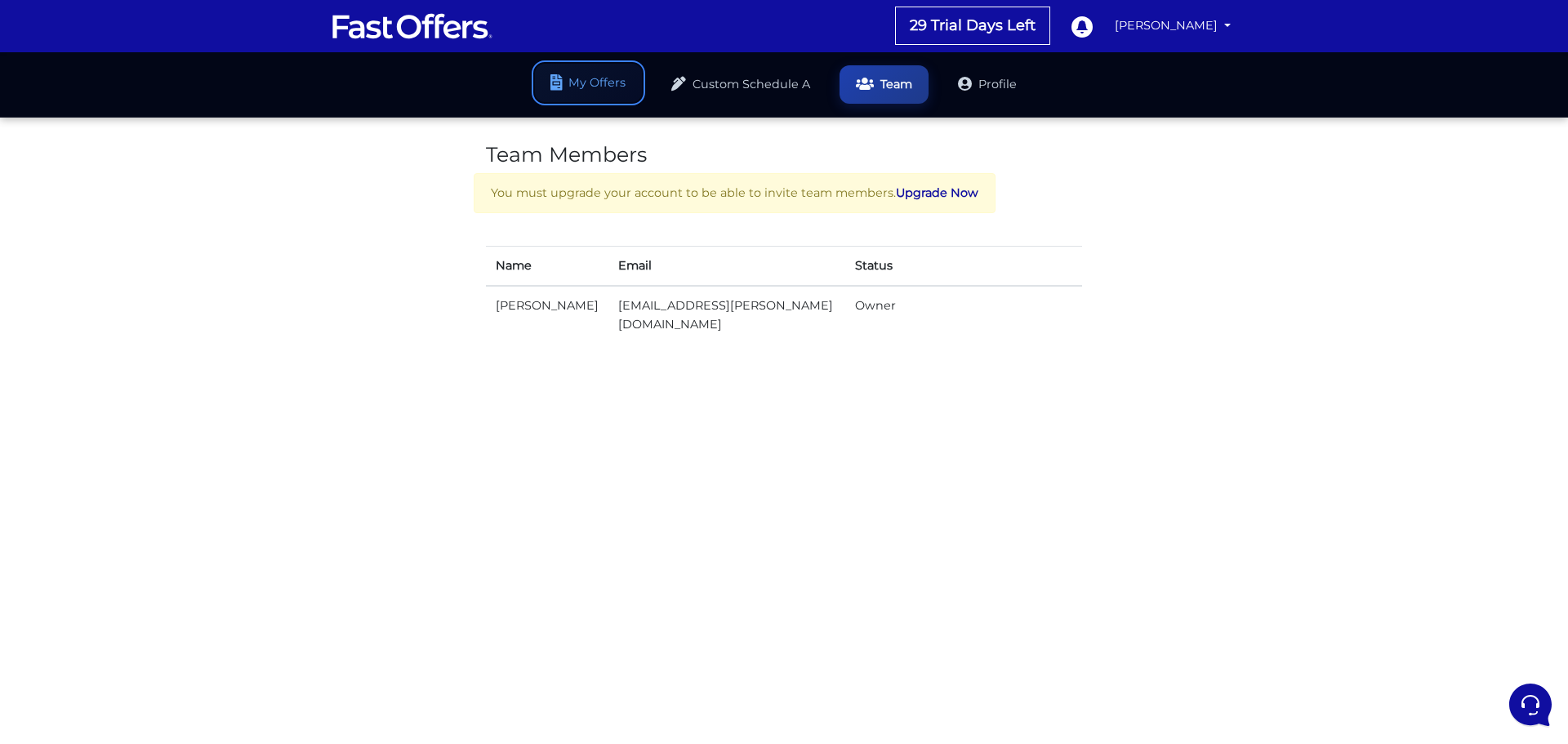
click at [594, 81] on link "My Offers" at bounding box center [588, 83] width 107 height 39
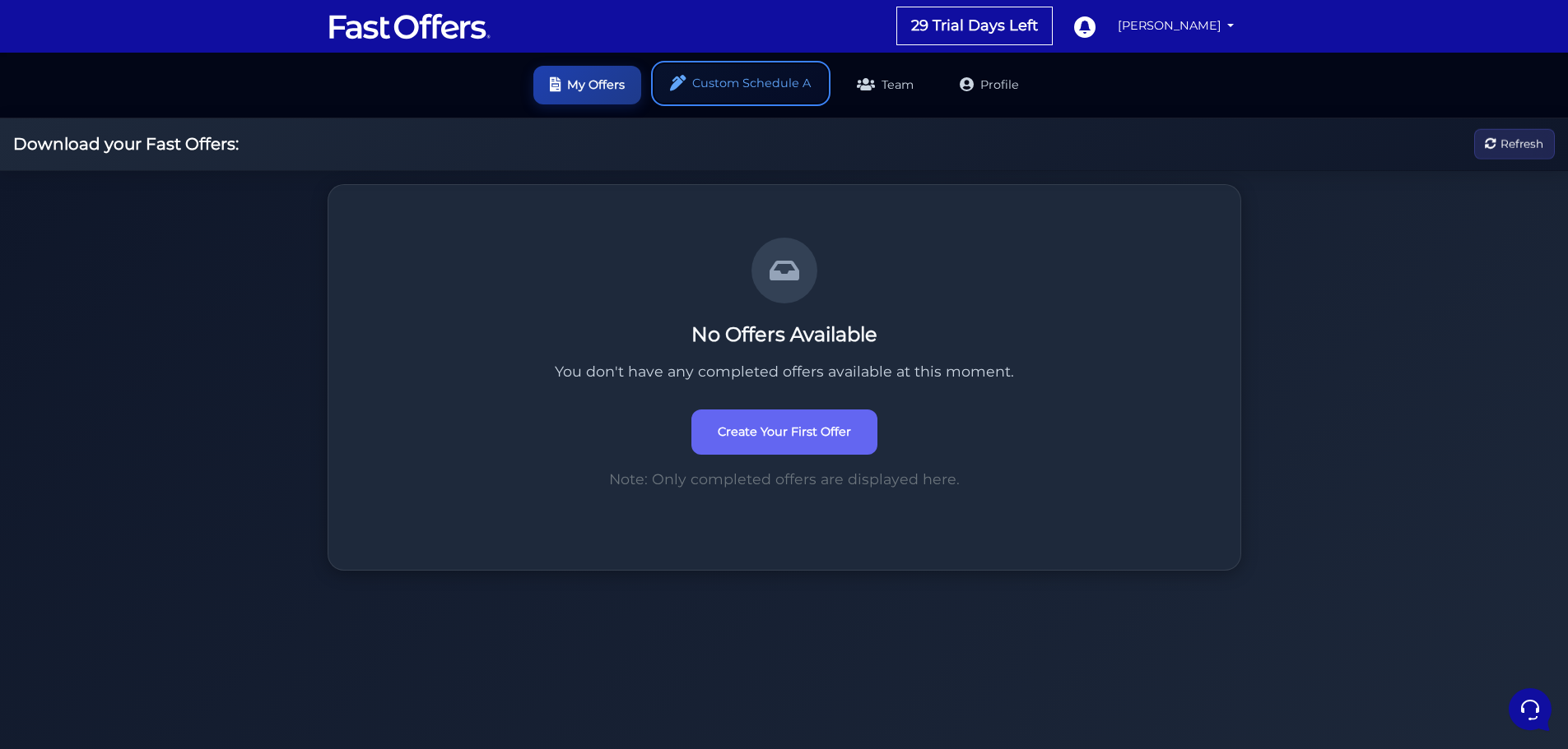
click at [725, 83] on link "Custom Schedule A" at bounding box center [741, 83] width 173 height 39
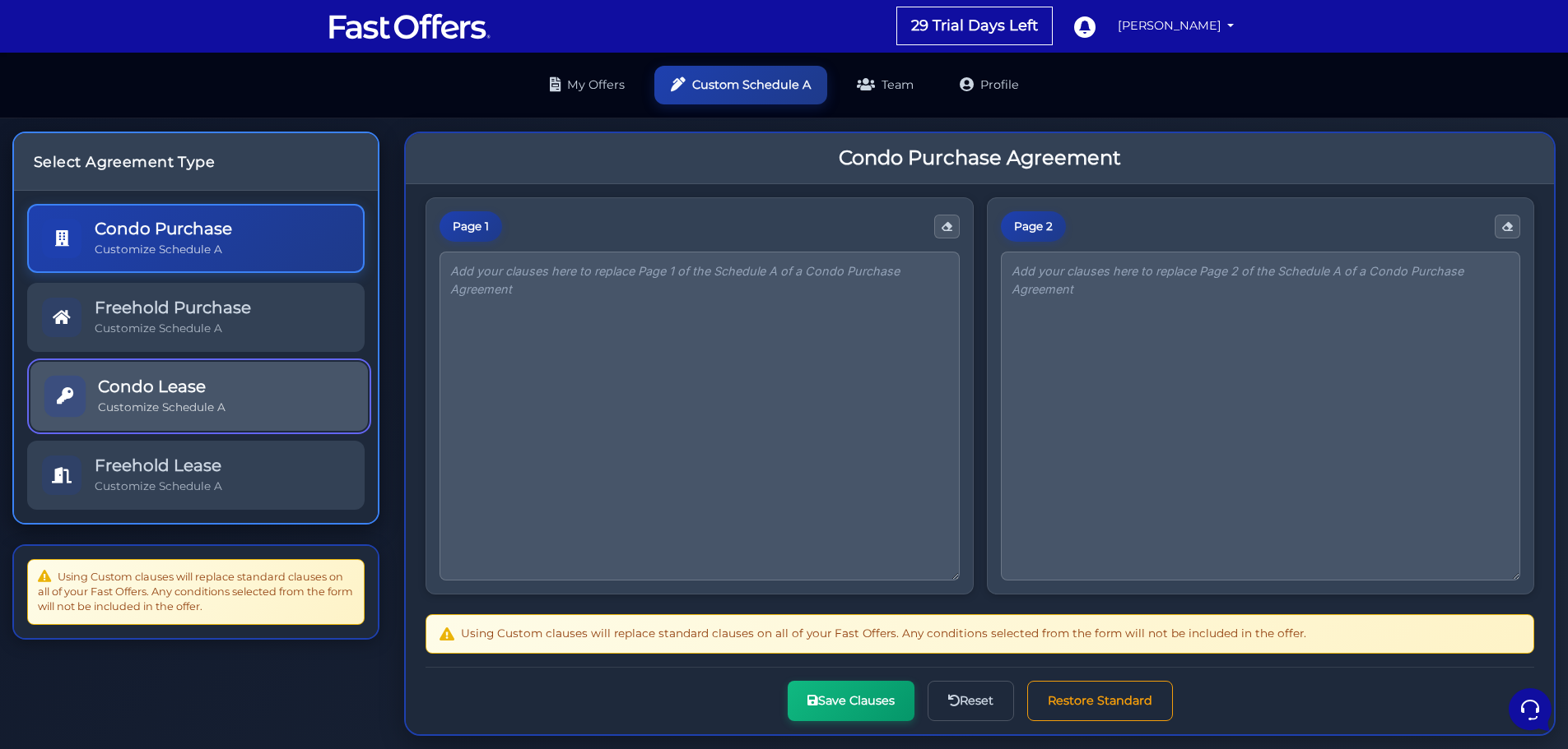
click at [220, 387] on h5 "Condo Lease" at bounding box center [161, 387] width 127 height 20
